Goal: Task Accomplishment & Management: Manage account settings

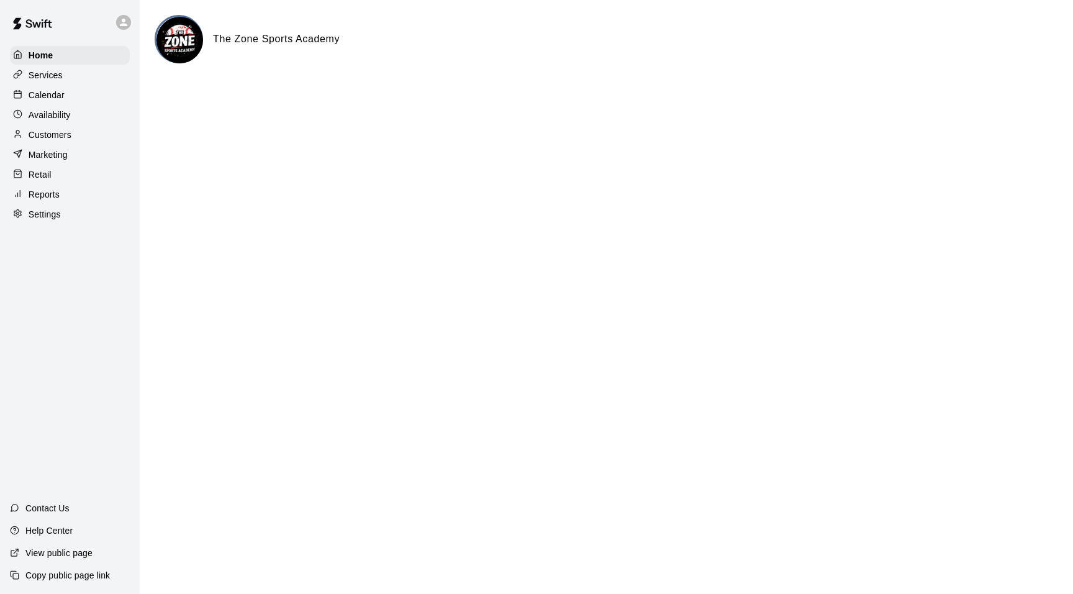
click at [64, 113] on p "Availability" at bounding box center [50, 115] width 42 height 12
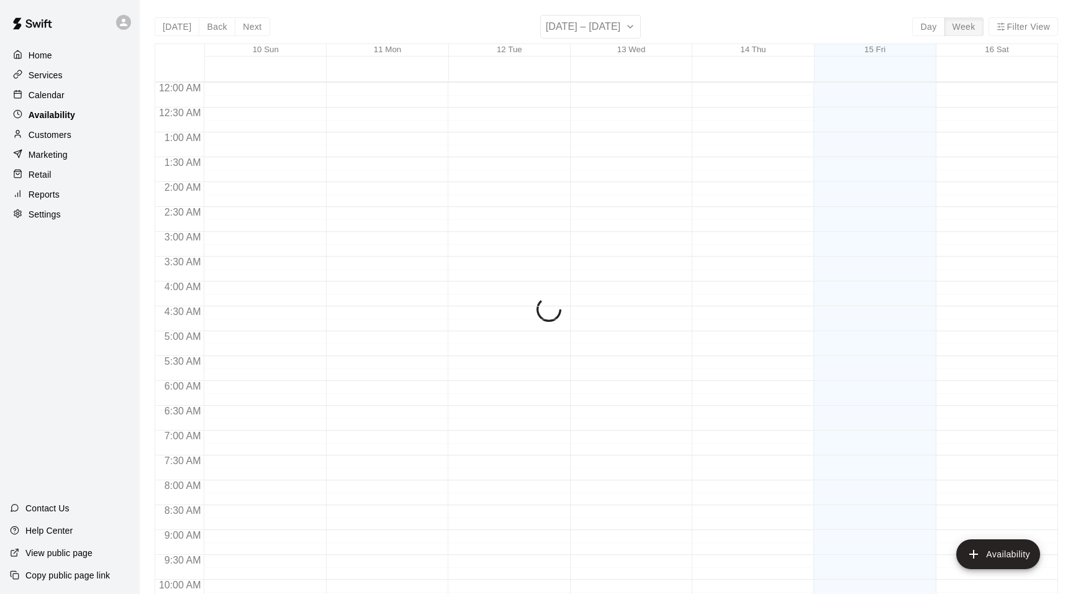
scroll to position [668, 0]
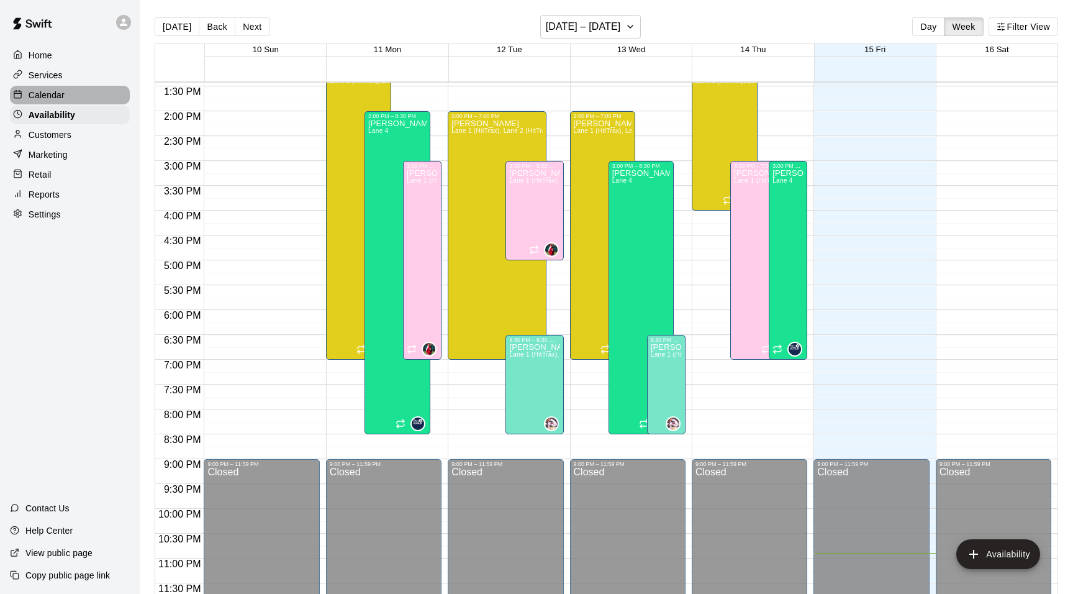
click at [50, 96] on p "Calendar" at bounding box center [47, 95] width 36 height 12
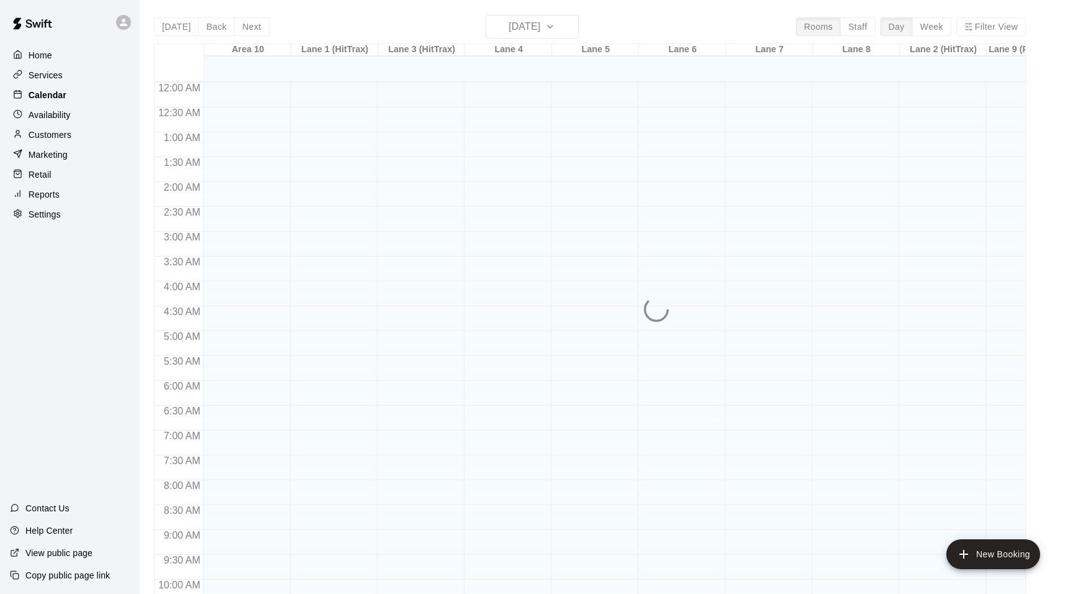
scroll to position [631, 0]
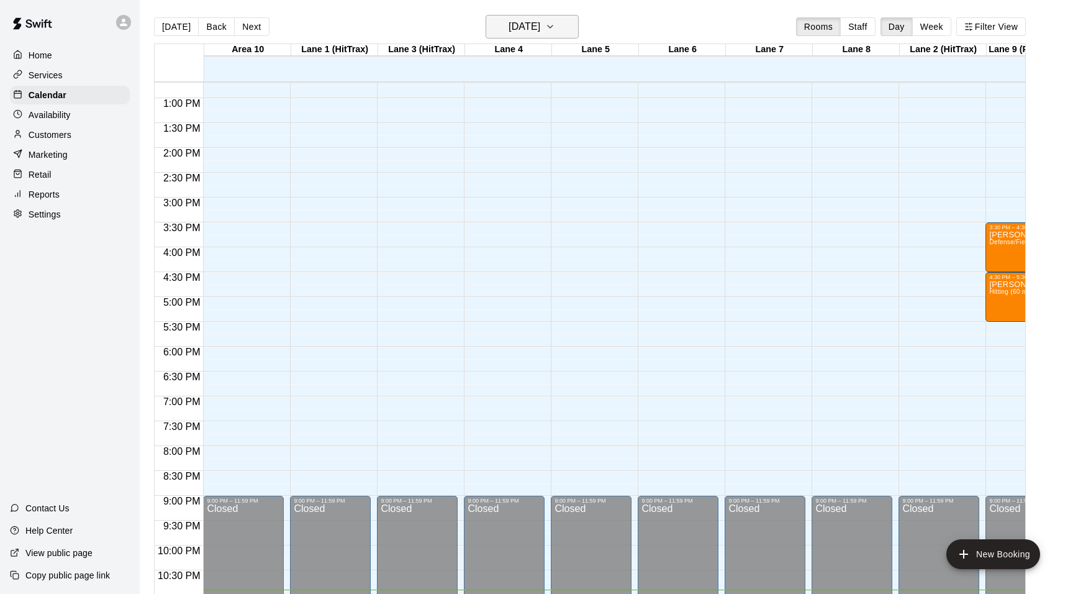
click at [553, 28] on icon "button" at bounding box center [550, 26] width 5 height 2
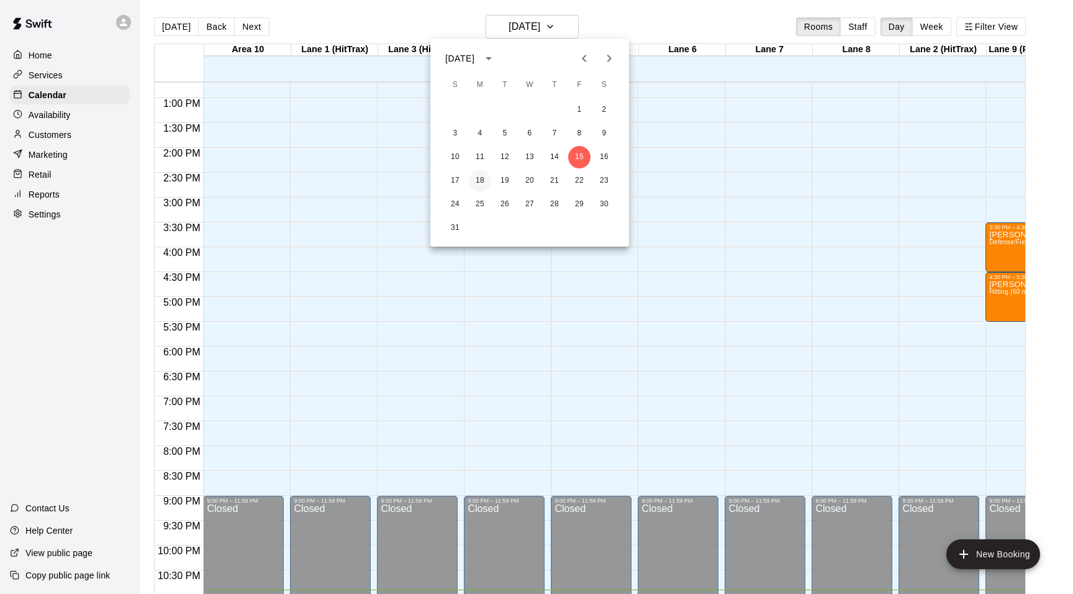
click at [483, 180] on button "18" at bounding box center [480, 181] width 22 height 22
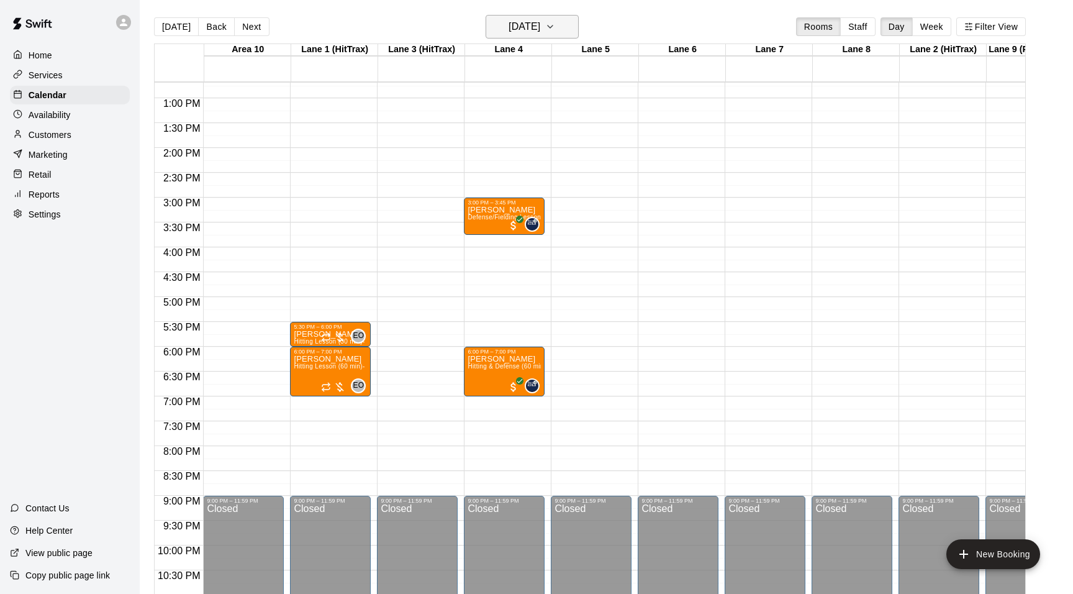
click at [555, 29] on icon "button" at bounding box center [550, 26] width 10 height 15
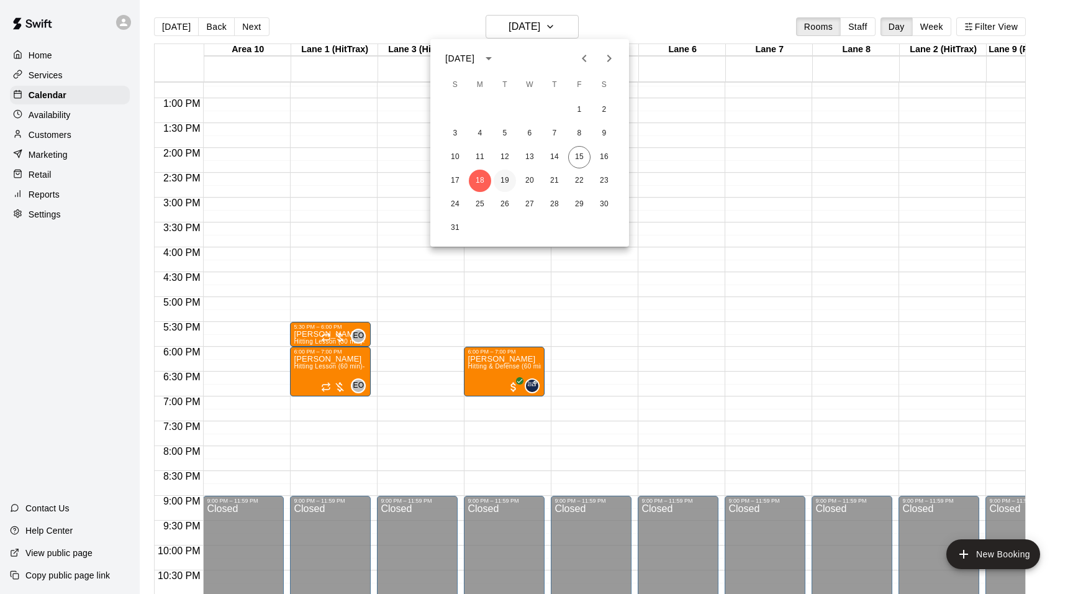
click at [509, 183] on button "19" at bounding box center [505, 181] width 22 height 22
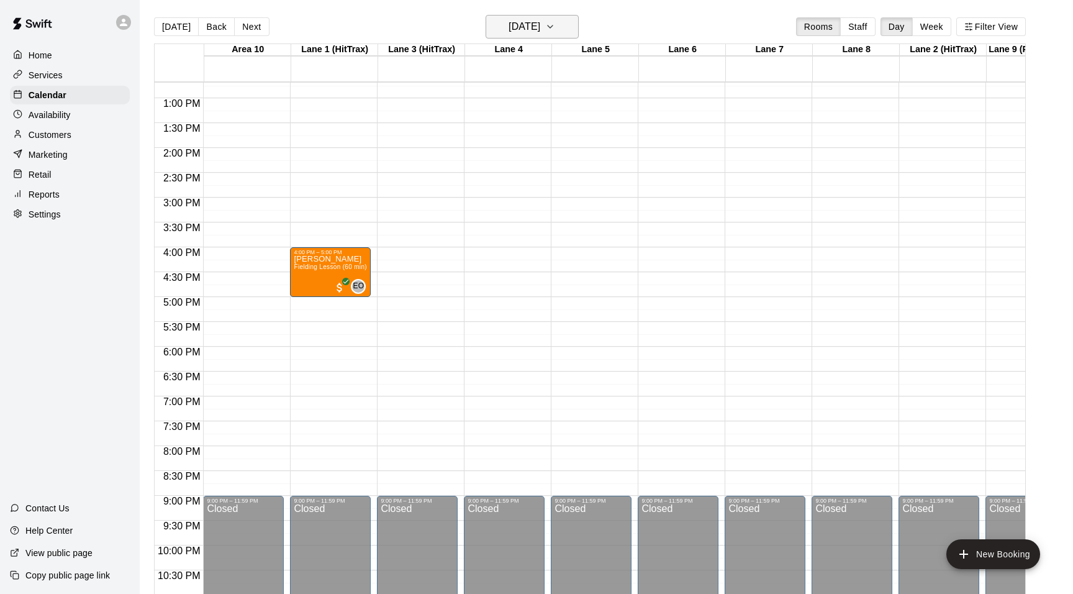
click at [555, 22] on icon "button" at bounding box center [550, 26] width 10 height 15
click at [534, 188] on button "20" at bounding box center [530, 181] width 22 height 22
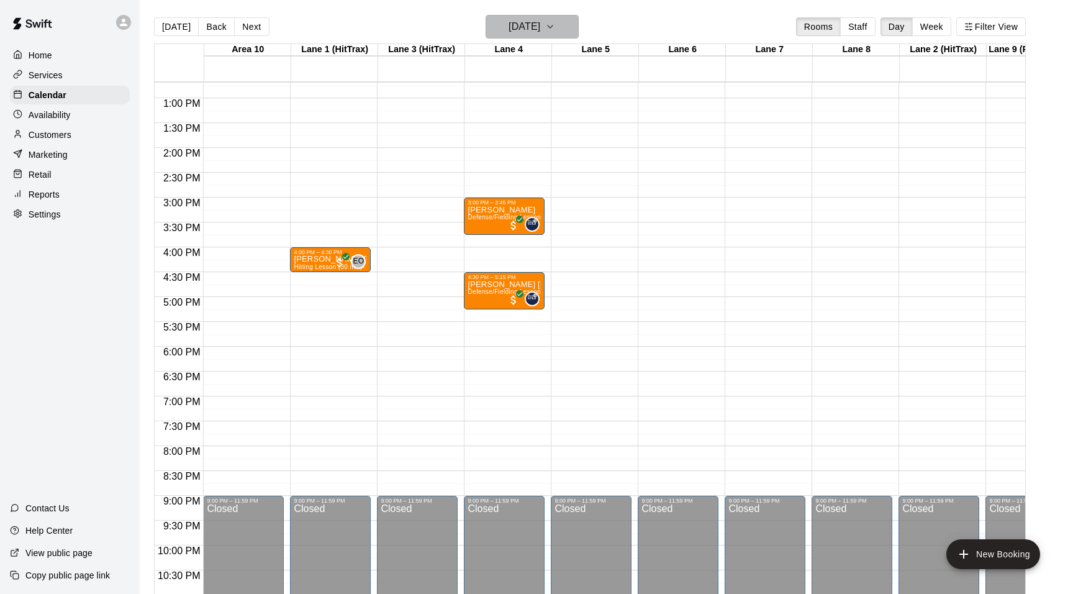
click at [555, 24] on icon "button" at bounding box center [550, 26] width 10 height 15
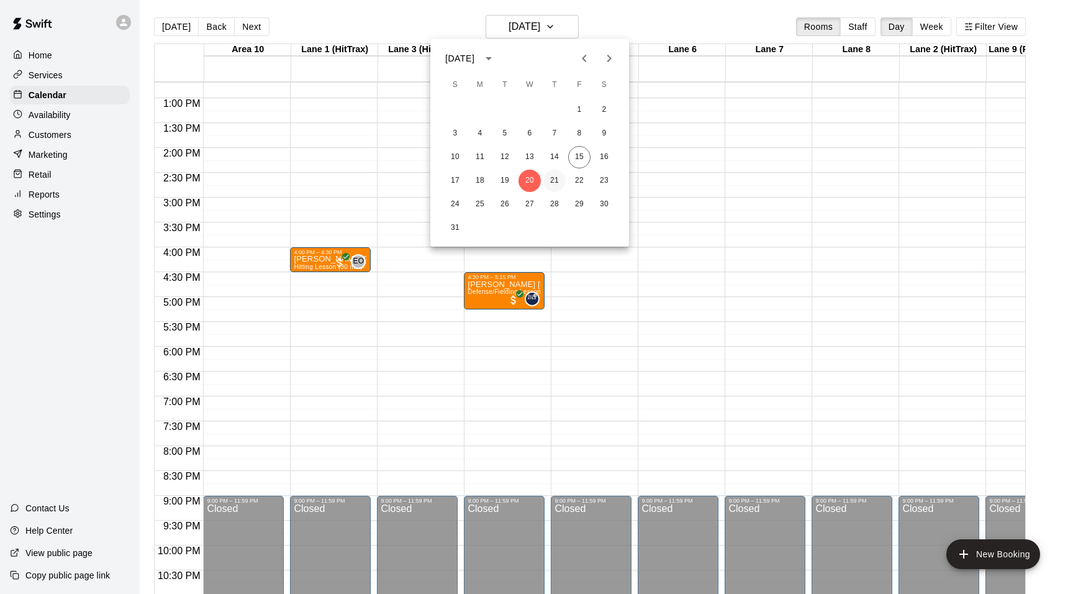
click at [557, 180] on button "21" at bounding box center [555, 181] width 22 height 22
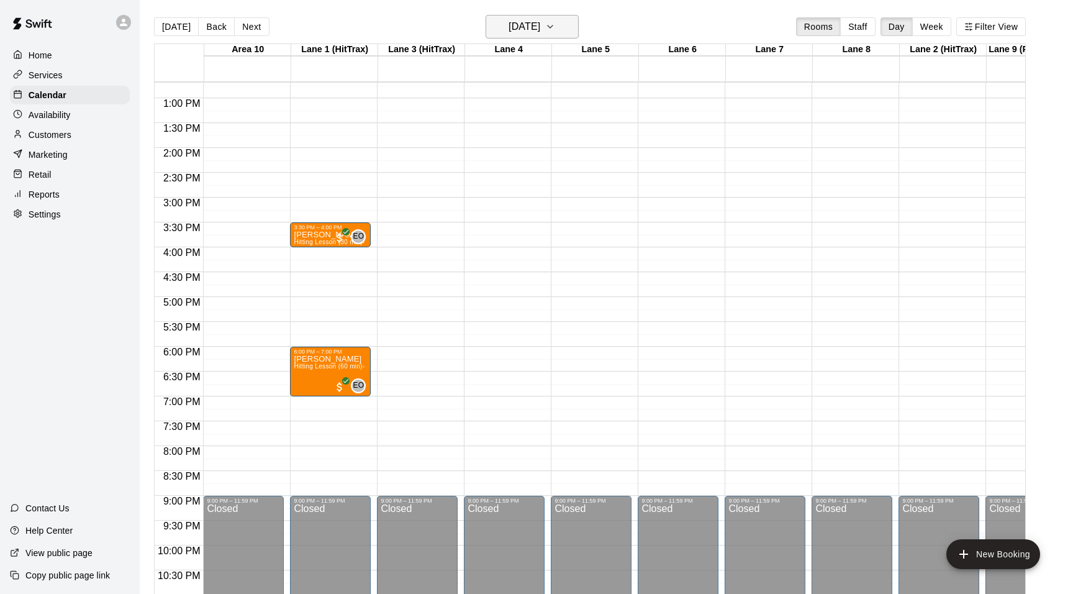
click at [564, 28] on button "[DATE]" at bounding box center [532, 27] width 93 height 24
click at [578, 181] on button "22" at bounding box center [579, 181] width 22 height 22
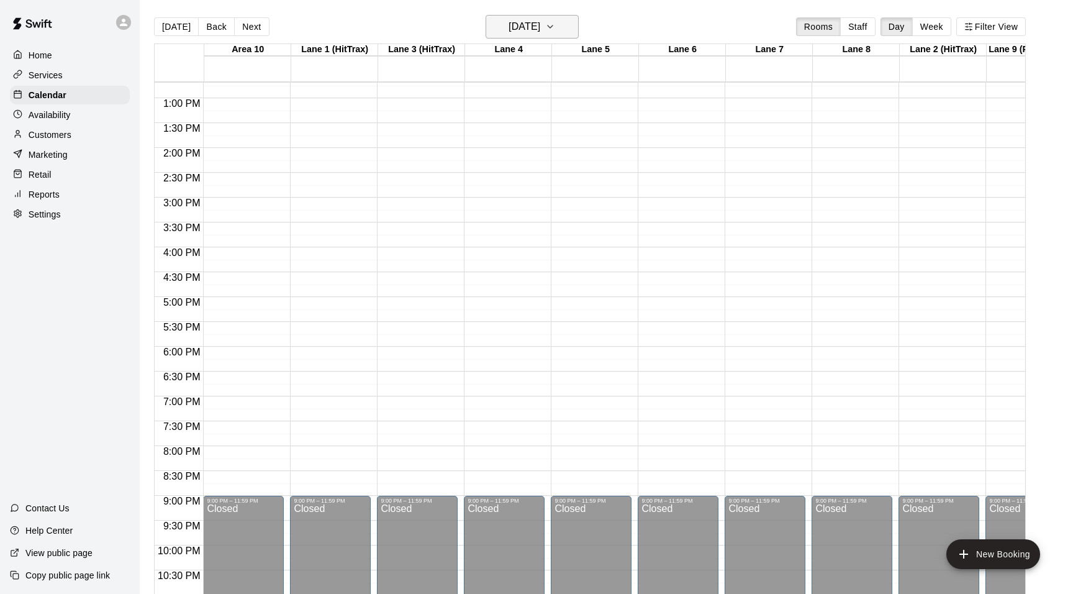
click at [553, 27] on icon "button" at bounding box center [550, 26] width 5 height 2
click at [547, 172] on button "21" at bounding box center [555, 181] width 22 height 22
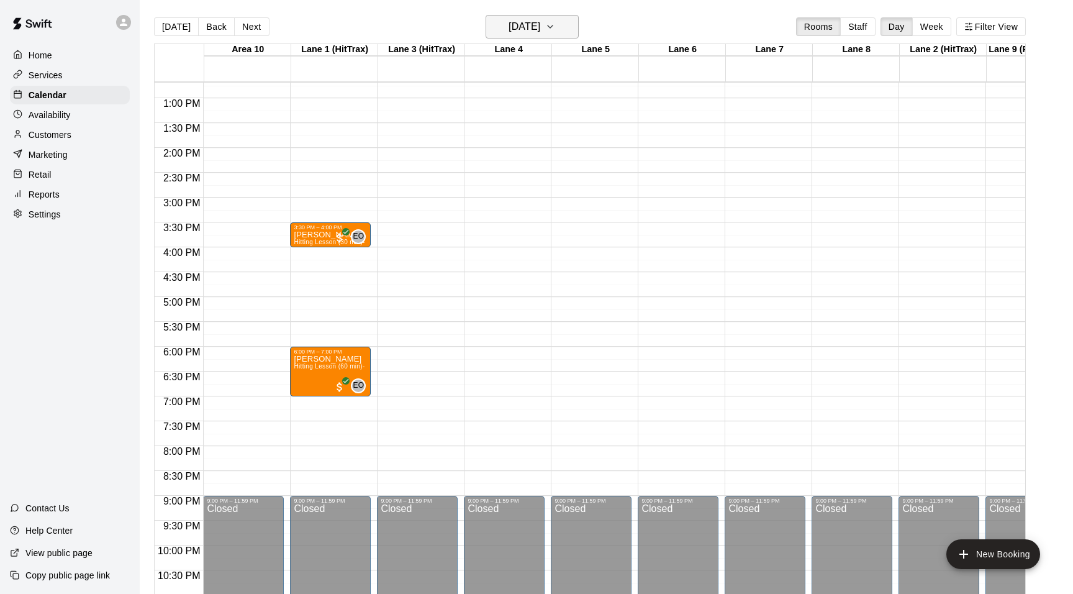
click at [555, 22] on icon "button" at bounding box center [550, 26] width 10 height 15
click at [530, 180] on button "20" at bounding box center [530, 181] width 22 height 22
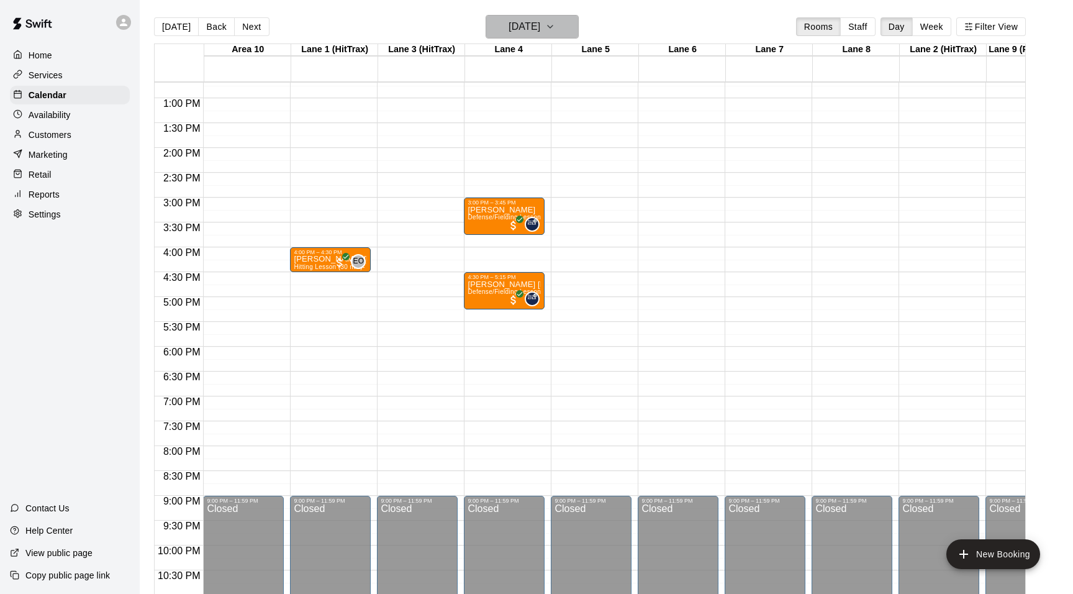
click at [555, 21] on icon "button" at bounding box center [550, 26] width 10 height 15
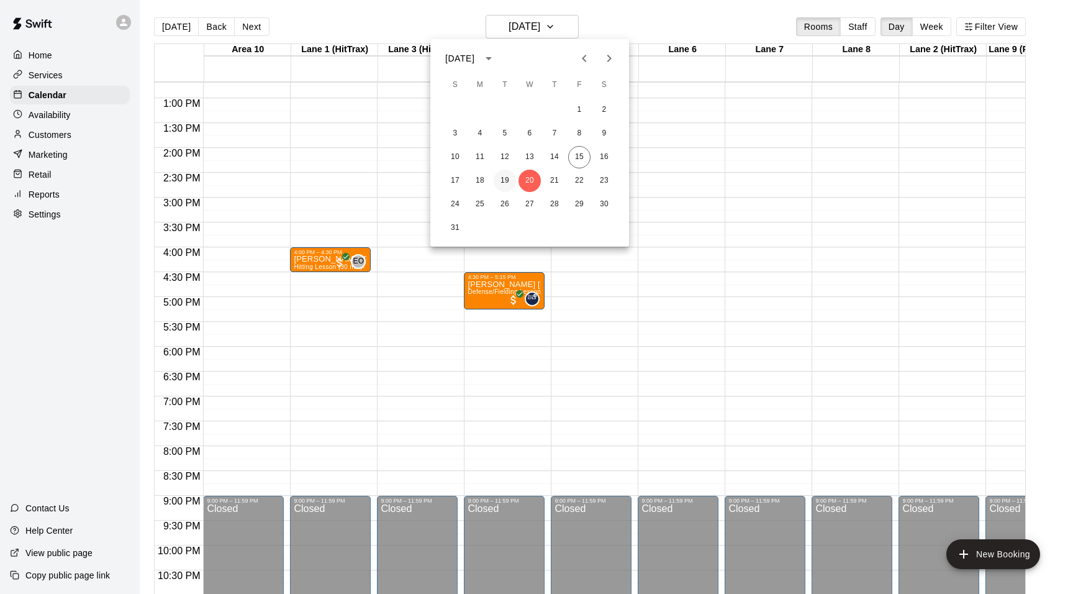
click at [505, 188] on button "19" at bounding box center [505, 181] width 22 height 22
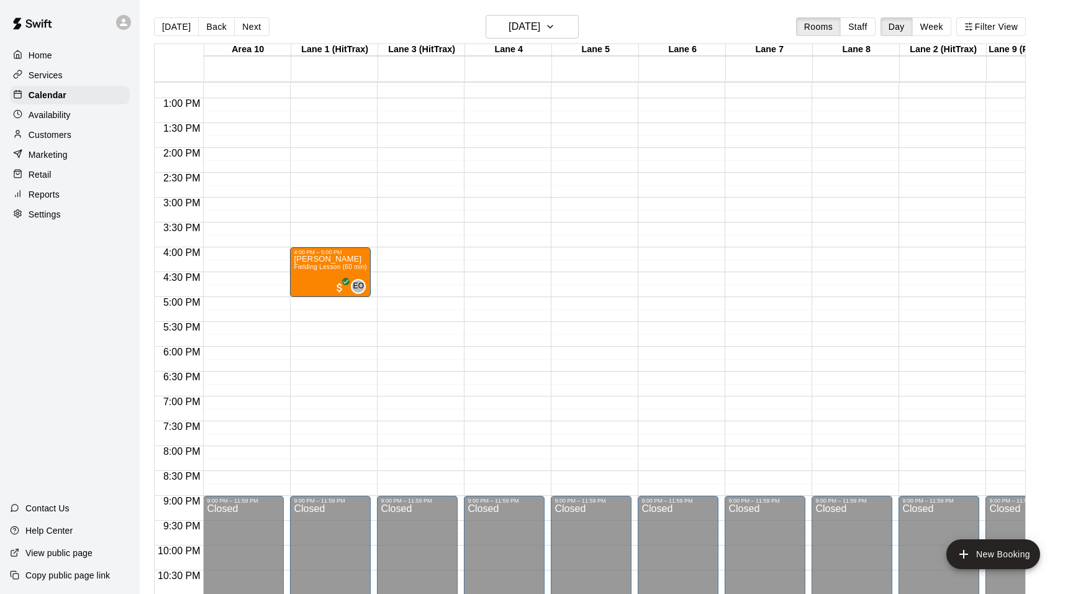
click at [570, 14] on main "[DATE] Back [DATE][DATE] Rooms Staff Day Week Filter View Area 10 [GEOGRAPHIC_D…" at bounding box center [607, 307] width 934 height 614
click at [555, 25] on icon "button" at bounding box center [550, 26] width 10 height 15
click at [481, 178] on button "18" at bounding box center [480, 181] width 22 height 22
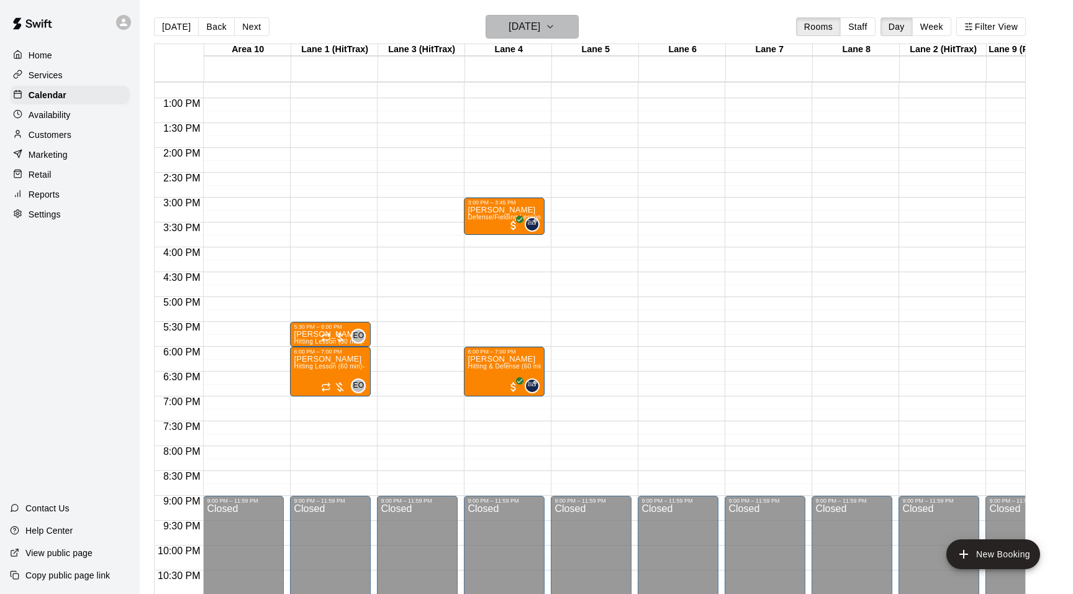
click at [555, 29] on icon "button" at bounding box center [550, 26] width 10 height 15
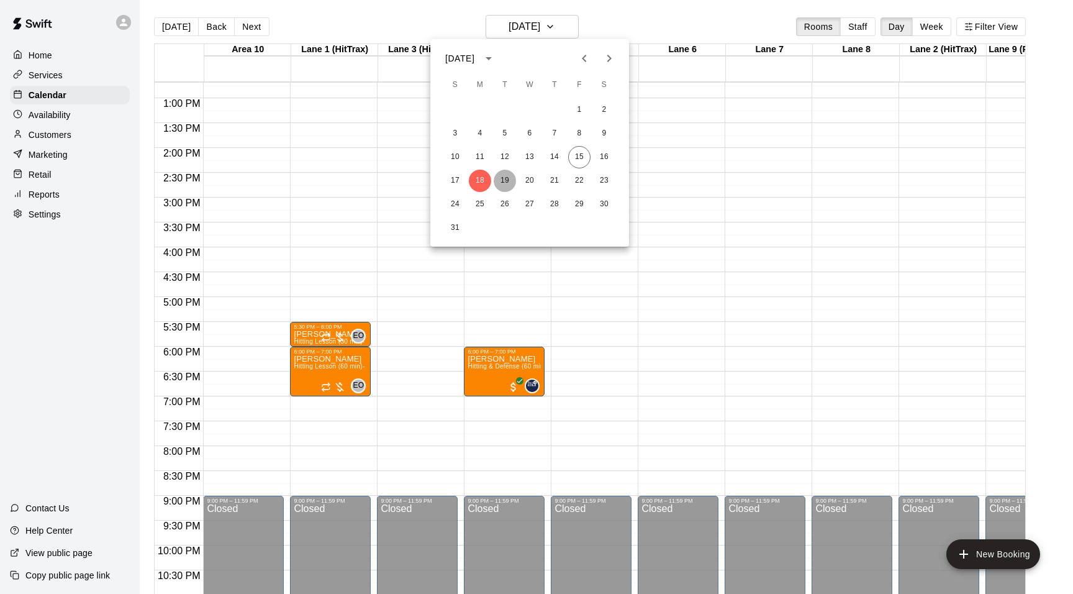
click at [499, 178] on button "19" at bounding box center [505, 181] width 22 height 22
